Goal: Information Seeking & Learning: Learn about a topic

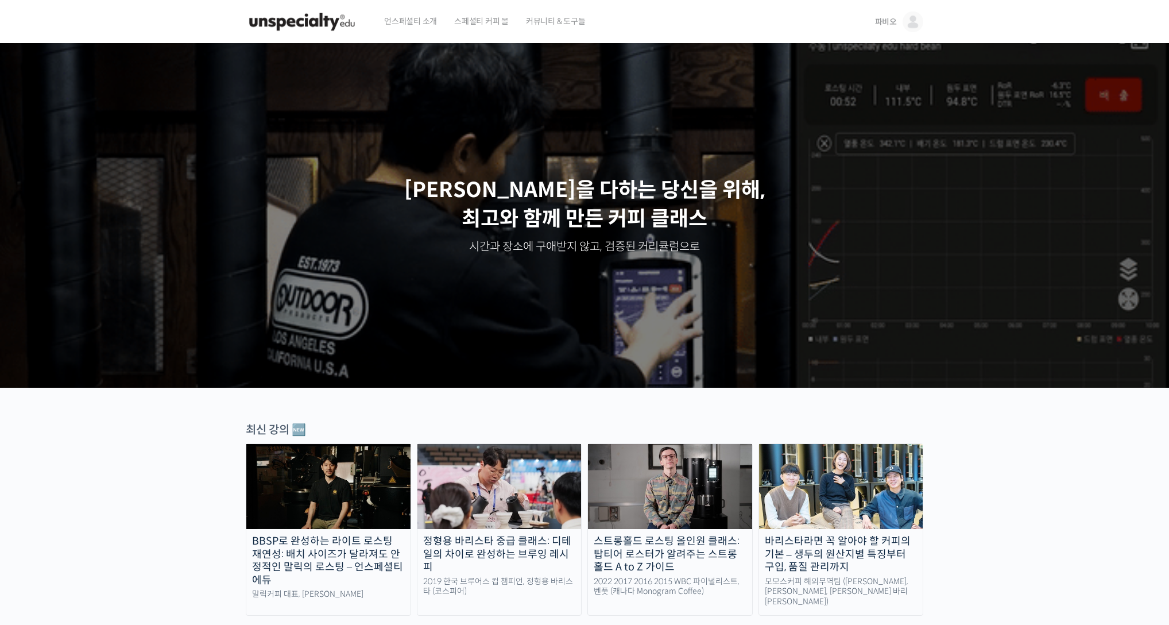
click at [320, 459] on img at bounding box center [328, 486] width 164 height 85
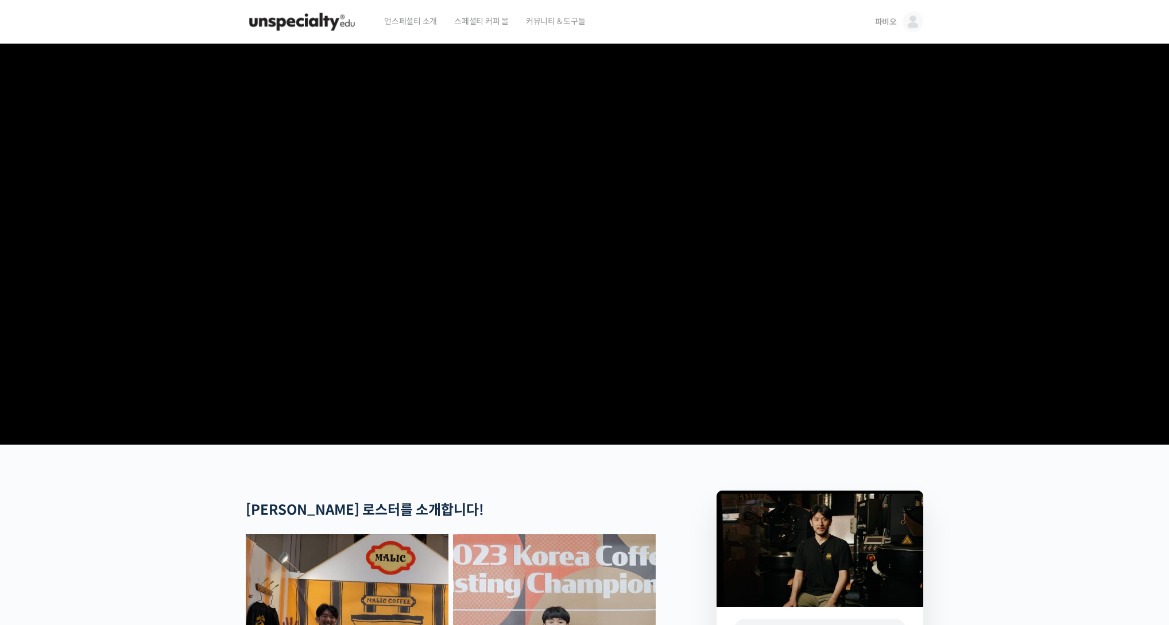
click at [918, 23] on img at bounding box center [913, 21] width 21 height 21
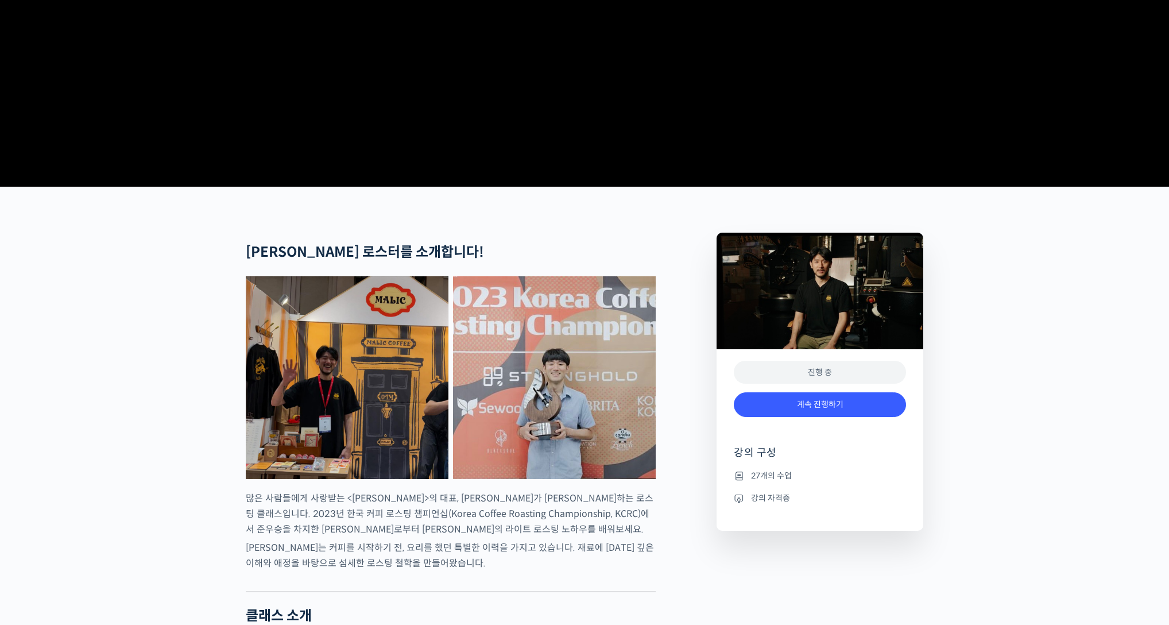
scroll to position [338, 0]
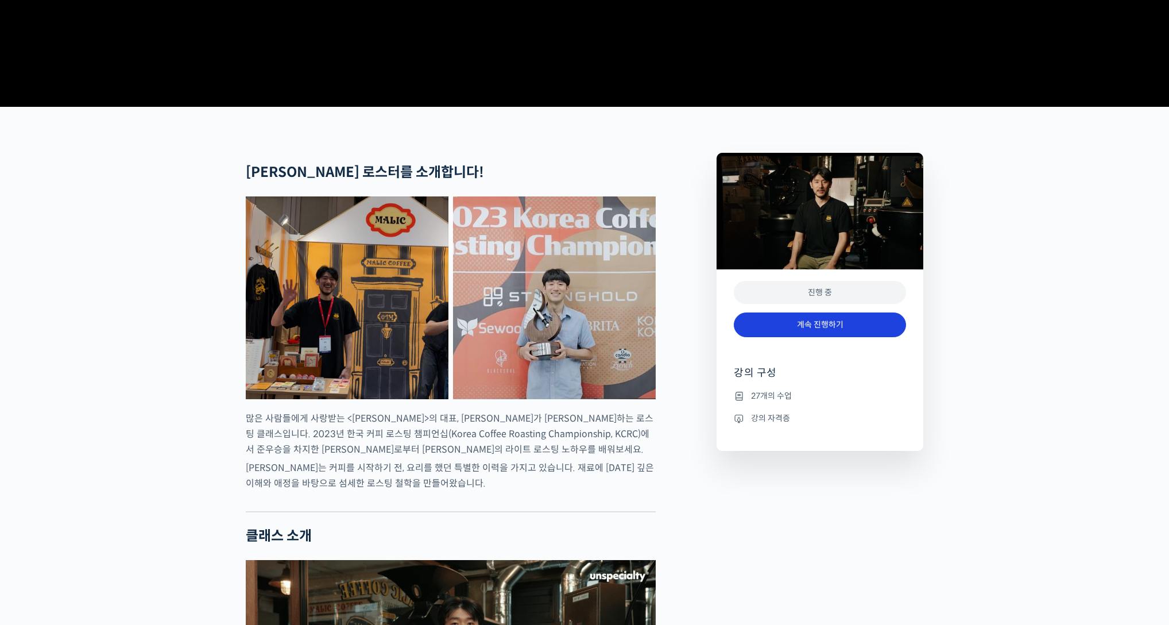
click at [823, 337] on link "계속 진행하기" at bounding box center [820, 324] width 172 height 25
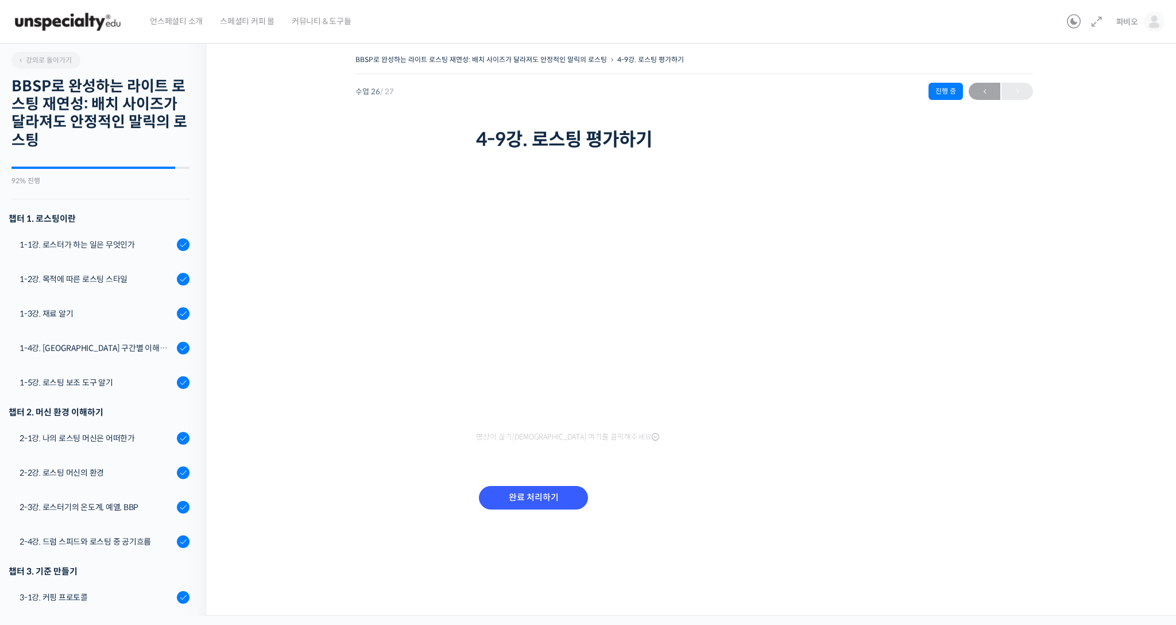
scroll to position [630, 0]
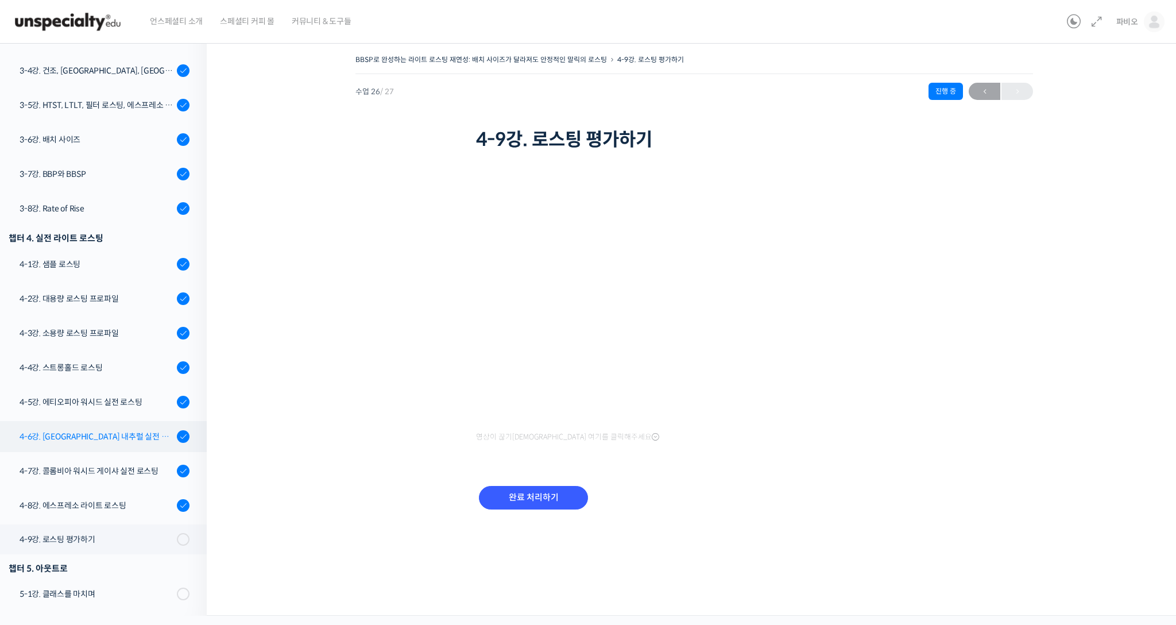
click at [110, 435] on div "4-6강. [GEOGRAPHIC_DATA] 내추럴 실전 로스팅" at bounding box center [97, 436] width 154 height 13
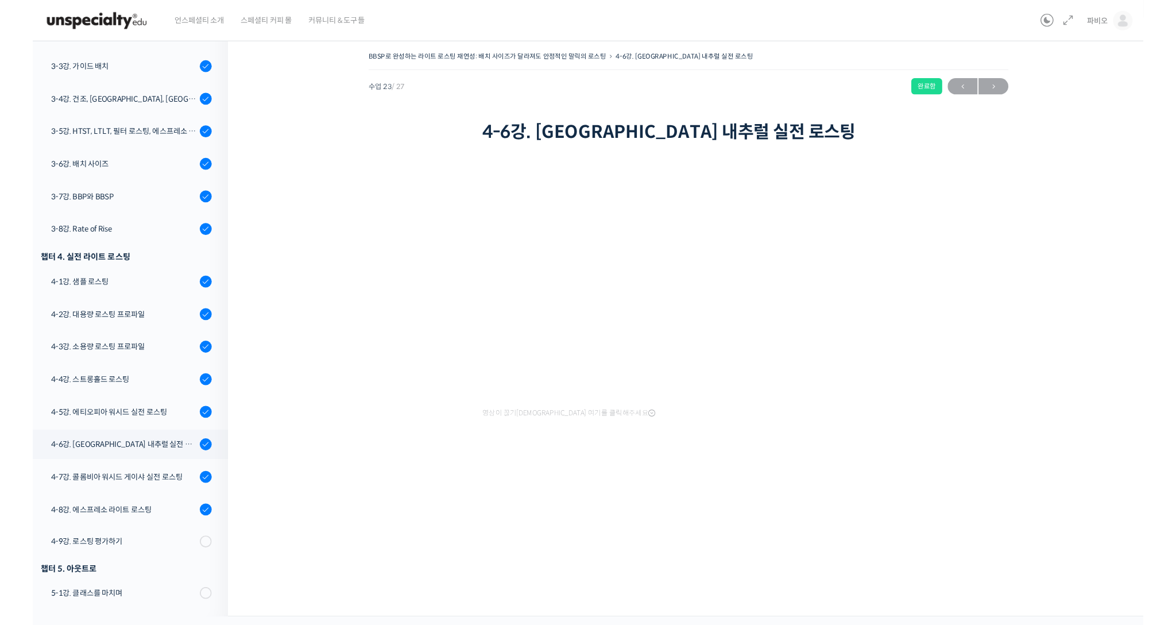
scroll to position [593, 0]
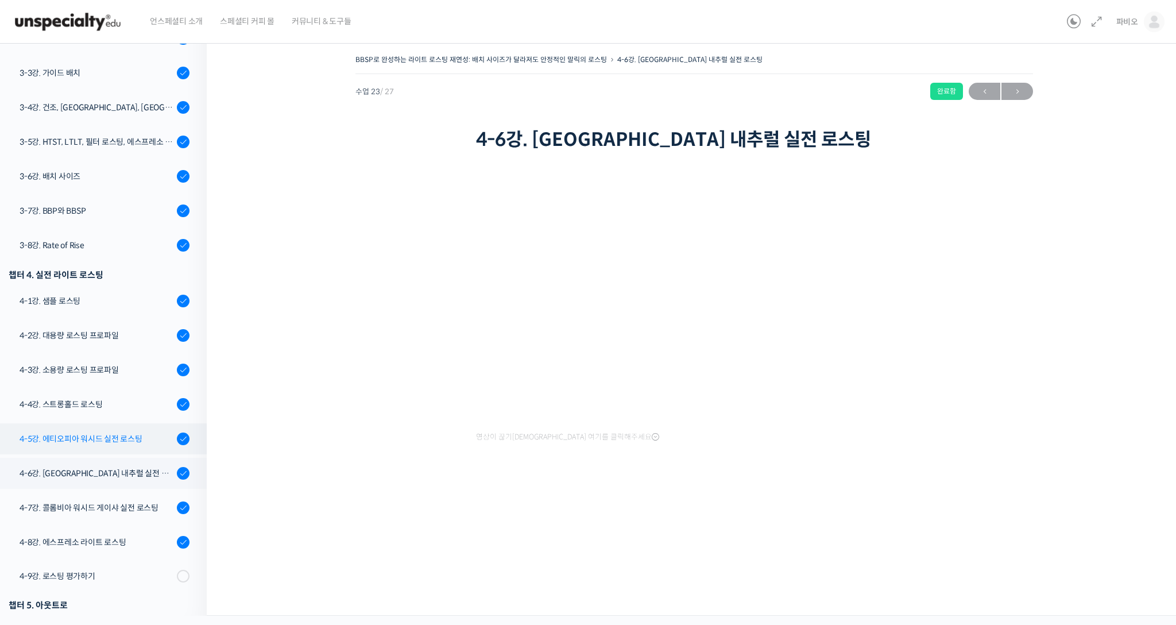
click at [127, 442] on div "4-5강. 에티오피아 워시드 실전 로스팅" at bounding box center [97, 438] width 154 height 13
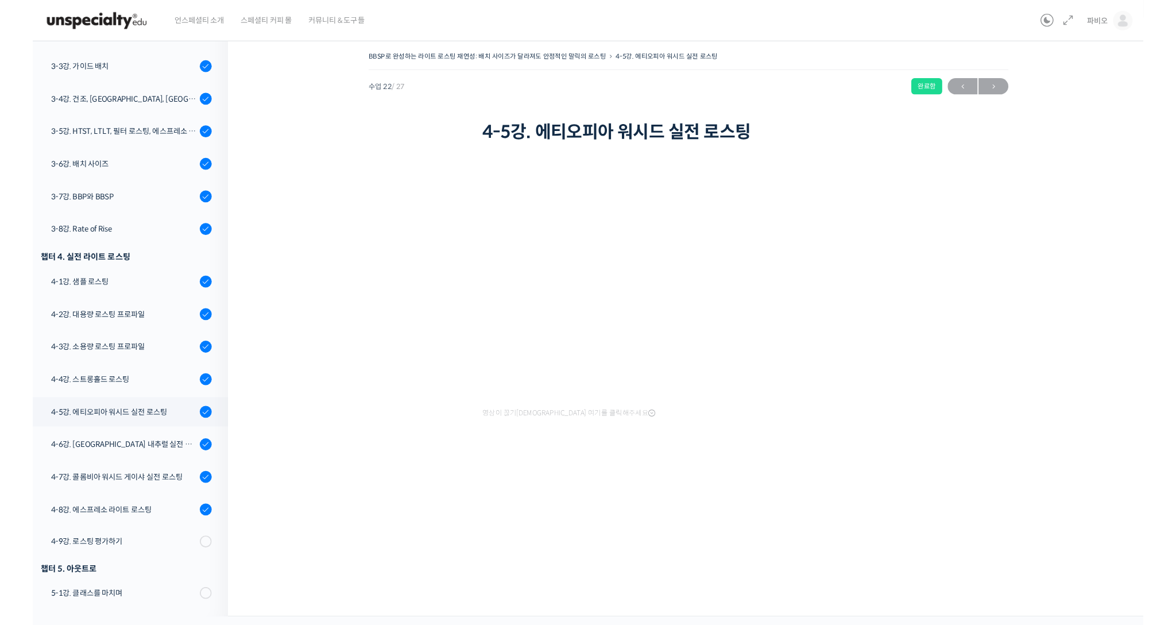
scroll to position [593, 0]
